Goal: Information Seeking & Learning: Learn about a topic

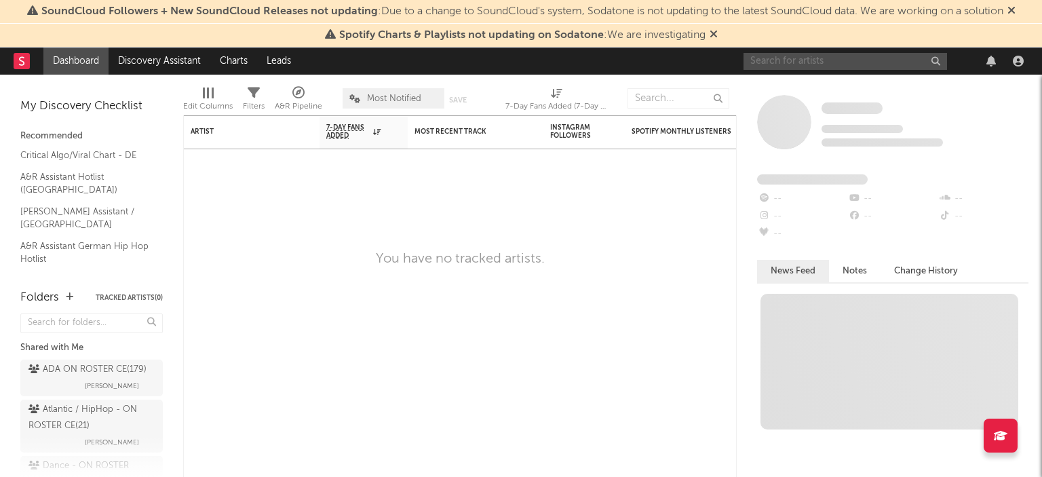
click at [772, 61] on input "text" at bounding box center [844, 61] width 203 height 17
type input "[PERSON_NAME]"
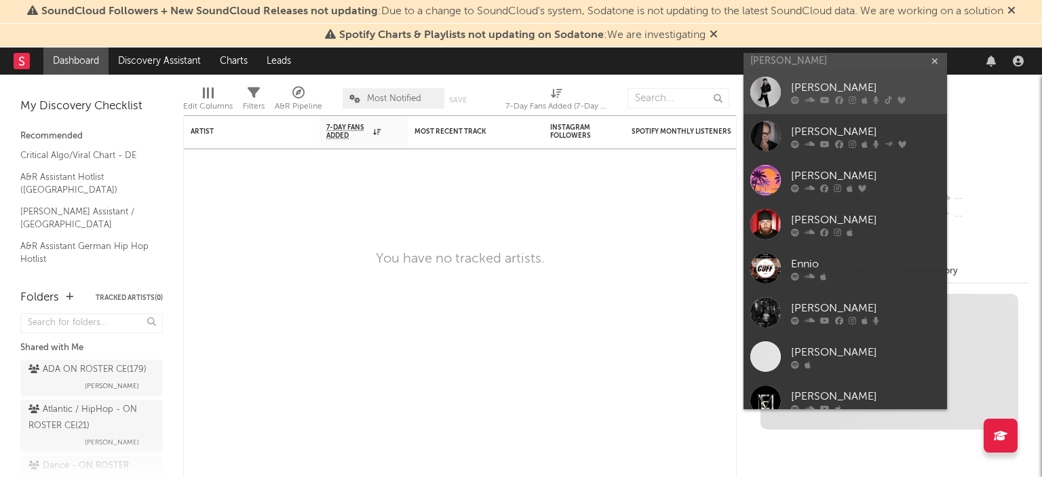
click at [823, 85] on div "[PERSON_NAME]" at bounding box center [865, 88] width 149 height 16
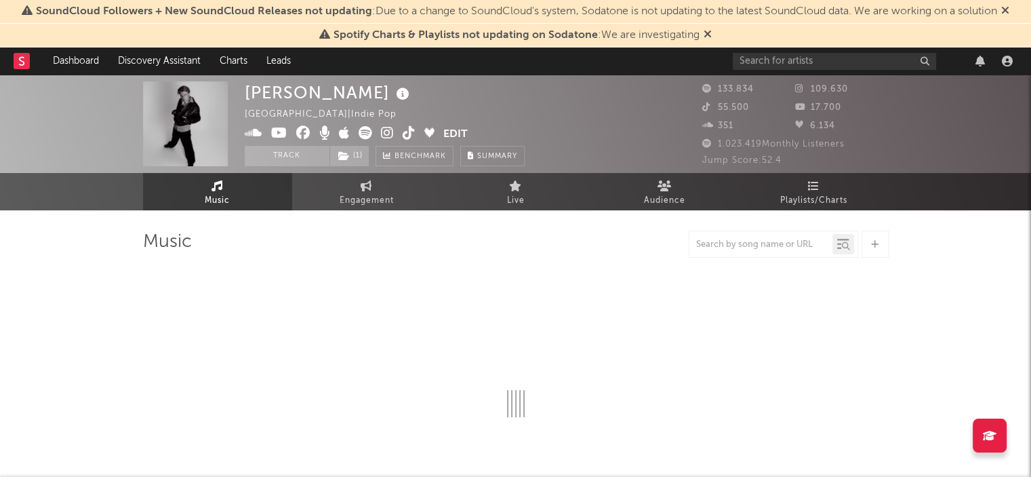
select select "6m"
